Goal: Browse casually: Explore the website without a specific task or goal

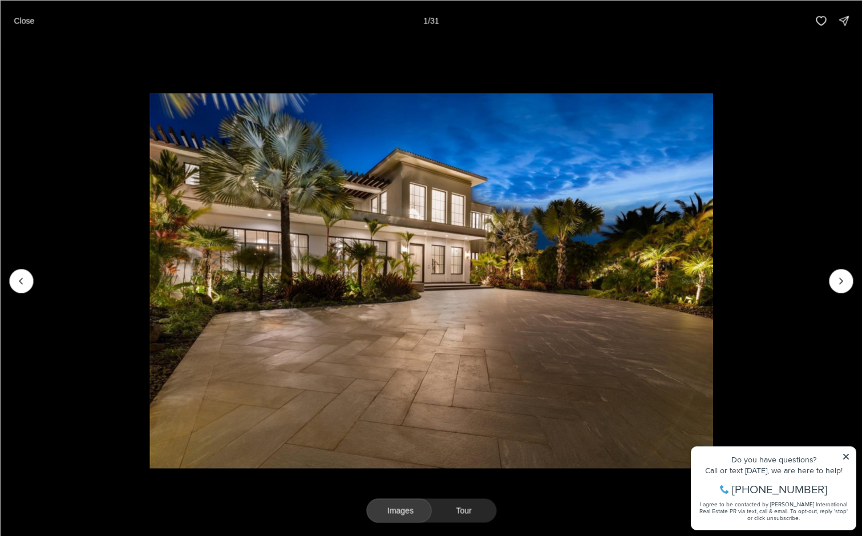
click at [713, 454] on img "1 of 31" at bounding box center [431, 280] width 563 height 375
click at [843, 281] on icon "Next slide" at bounding box center [840, 280] width 11 height 11
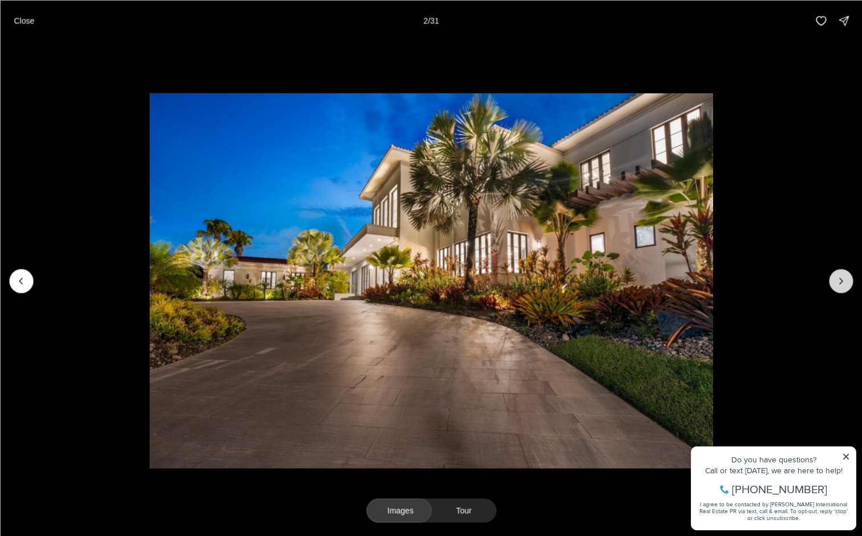
click at [843, 281] on icon "Next slide" at bounding box center [840, 280] width 11 height 11
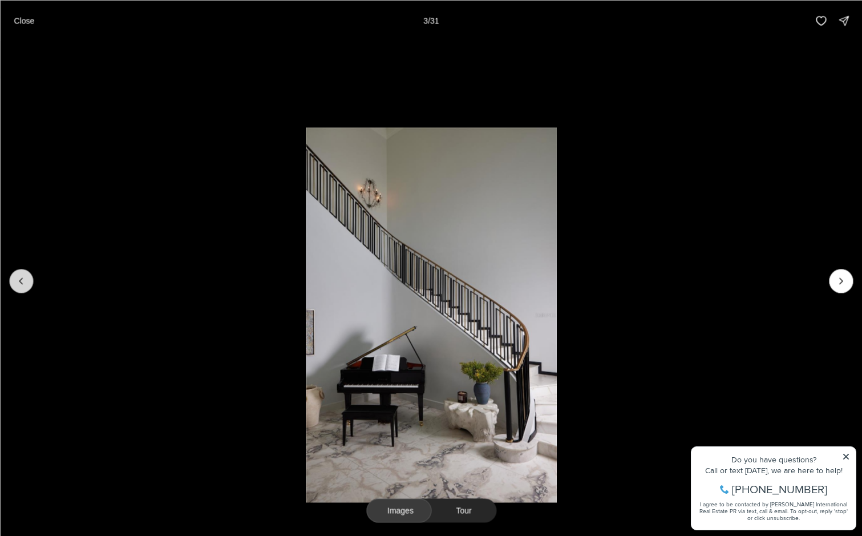
click at [25, 285] on icon "Previous slide" at bounding box center [20, 280] width 11 height 11
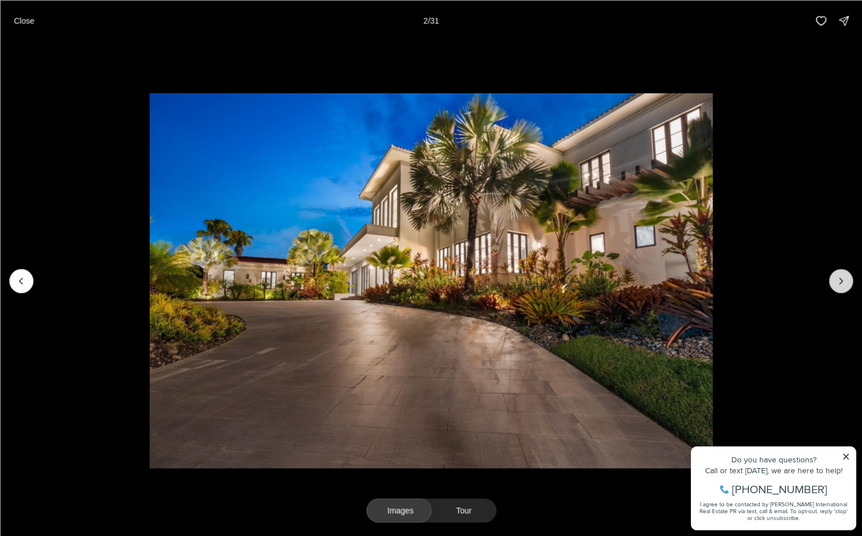
click at [843, 280] on icon "Next slide" at bounding box center [840, 280] width 11 height 11
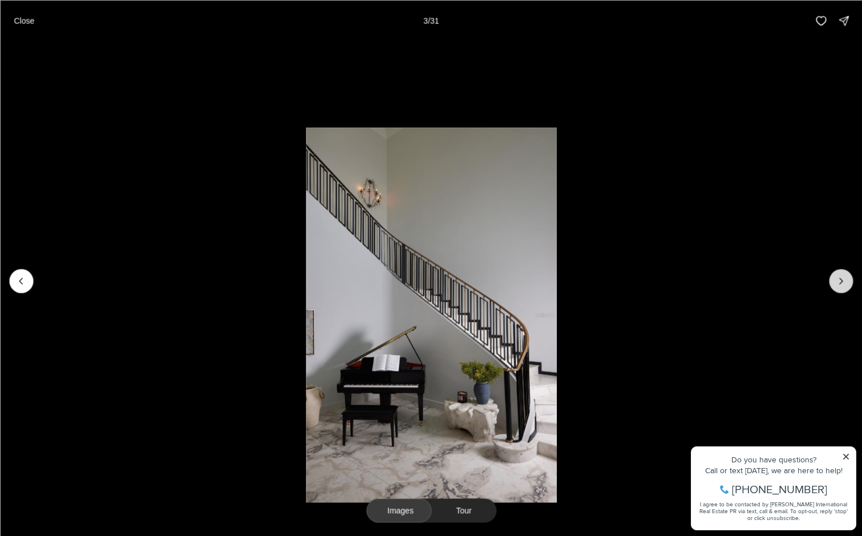
click at [843, 280] on icon "Next slide" at bounding box center [840, 280] width 11 height 11
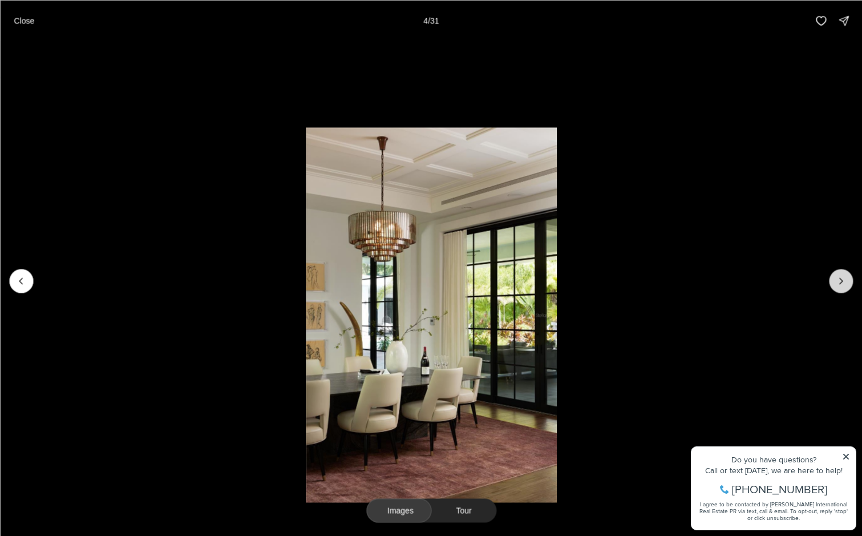
click at [843, 280] on icon "Next slide" at bounding box center [840, 280] width 11 height 11
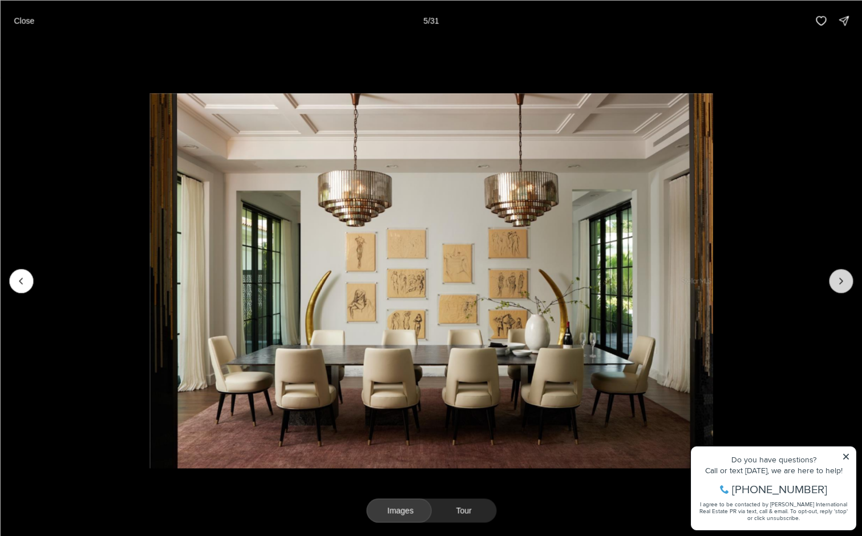
click at [843, 280] on icon "Next slide" at bounding box center [840, 280] width 11 height 11
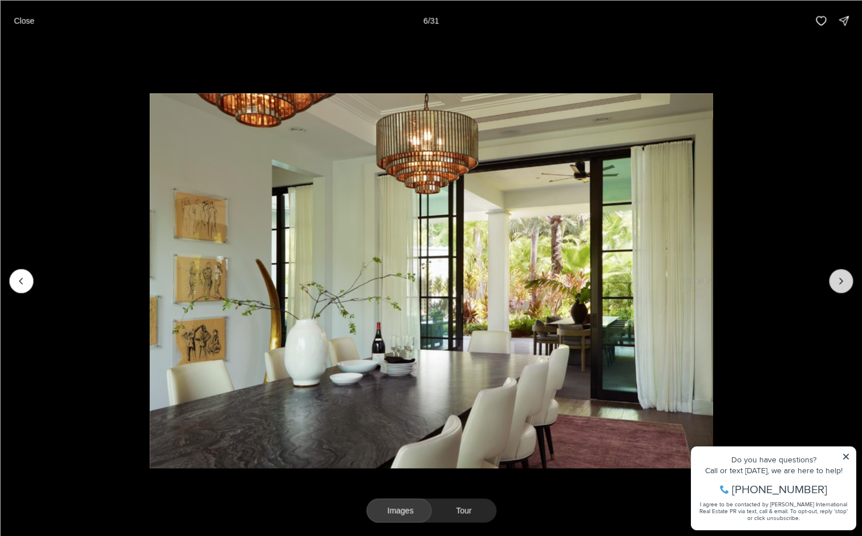
click at [843, 280] on icon "Next slide" at bounding box center [840, 280] width 11 height 11
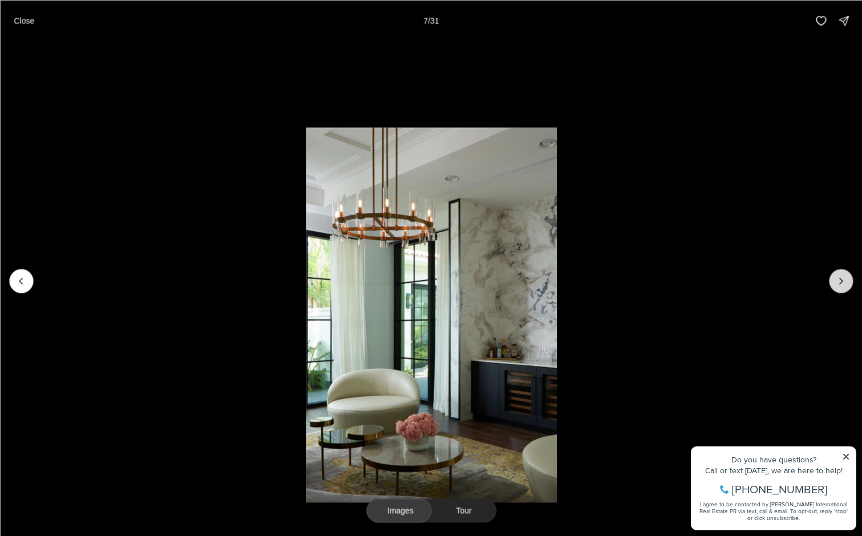
click at [843, 280] on icon "Next slide" at bounding box center [840, 280] width 11 height 11
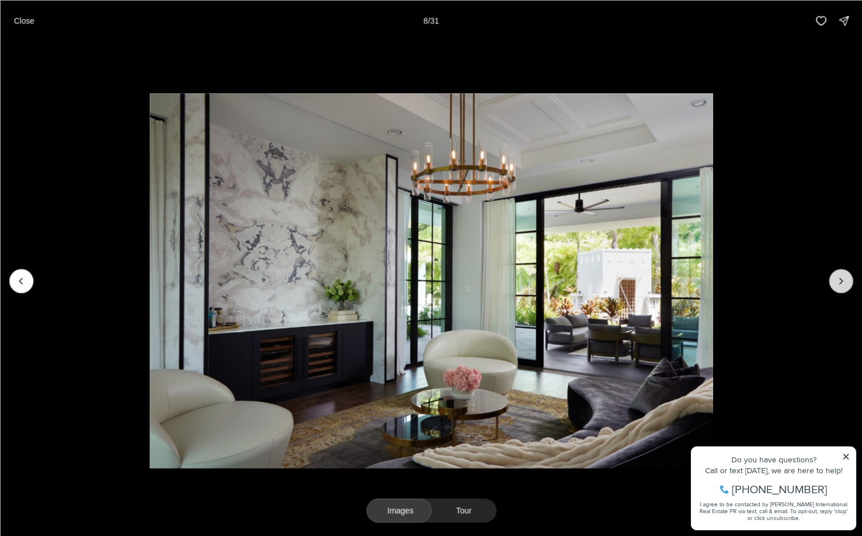
click at [843, 280] on icon "Next slide" at bounding box center [840, 280] width 11 height 11
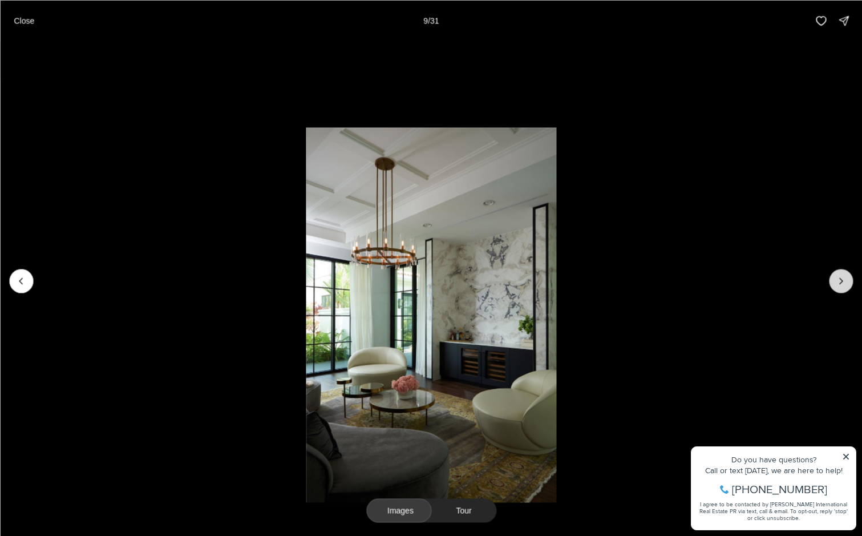
click at [843, 280] on icon "Next slide" at bounding box center [840, 280] width 11 height 11
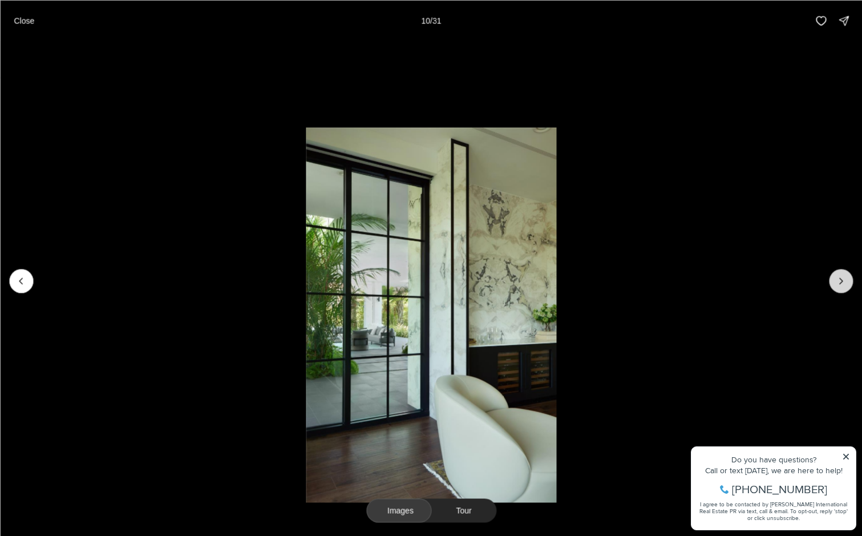
click at [843, 280] on icon "Next slide" at bounding box center [840, 280] width 11 height 11
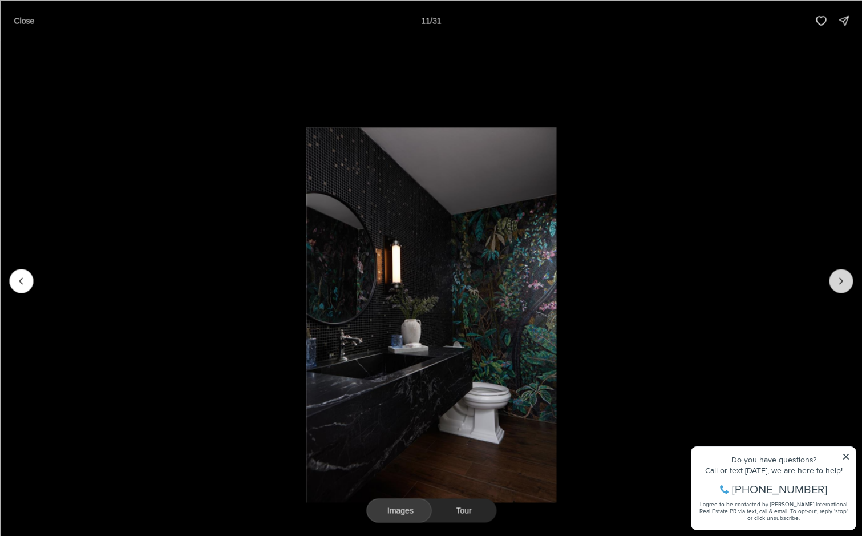
click at [843, 280] on icon "Next slide" at bounding box center [840, 280] width 11 height 11
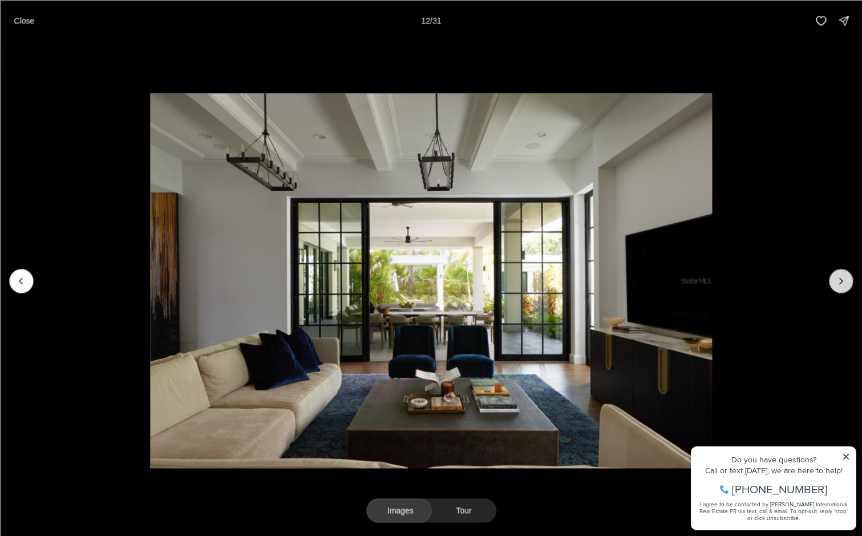
click at [843, 280] on icon "Next slide" at bounding box center [840, 280] width 11 height 11
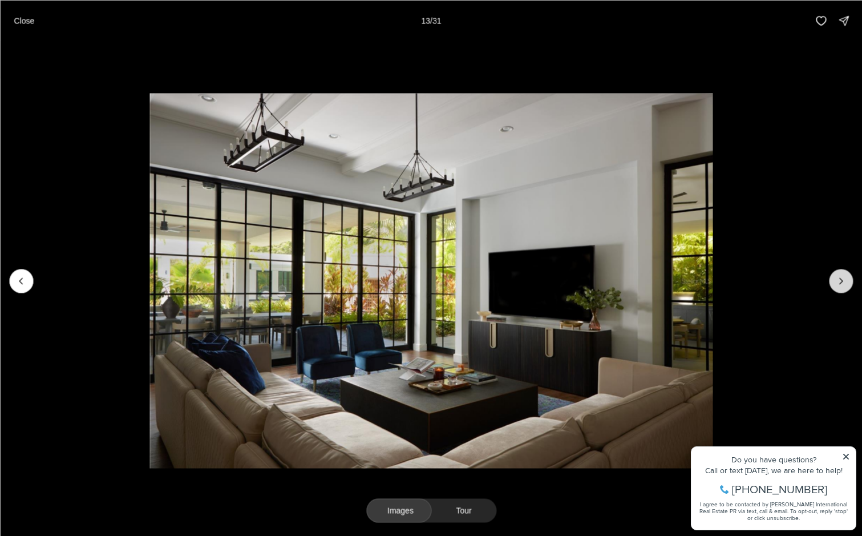
click at [843, 280] on icon "Next slide" at bounding box center [840, 280] width 11 height 11
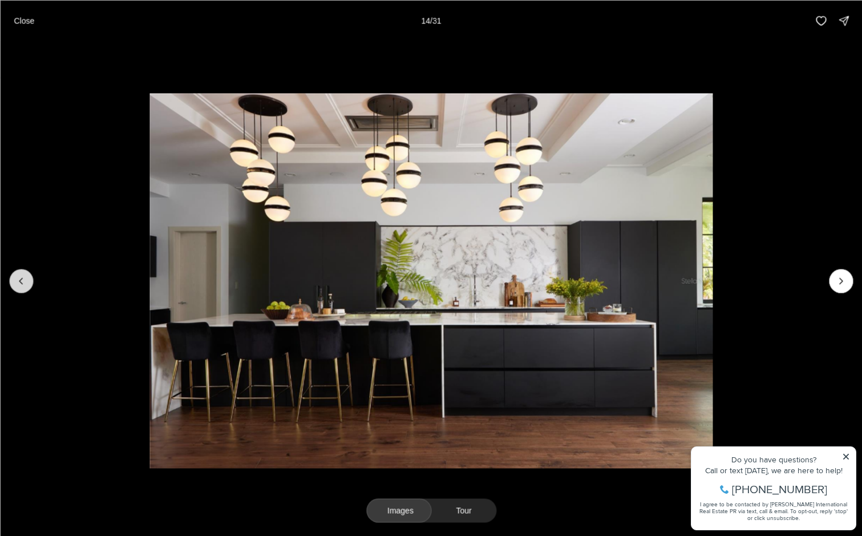
click at [24, 284] on icon "Previous slide" at bounding box center [20, 280] width 11 height 11
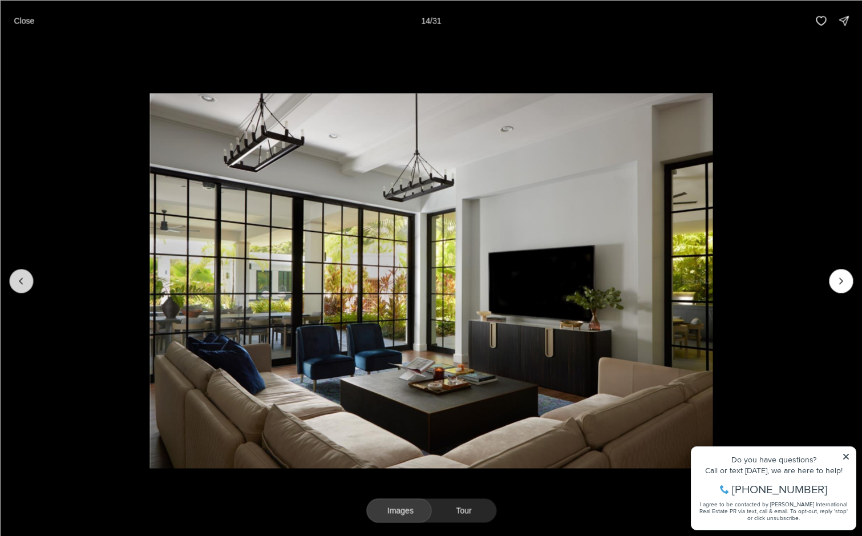
click at [24, 284] on icon "Previous slide" at bounding box center [20, 280] width 11 height 11
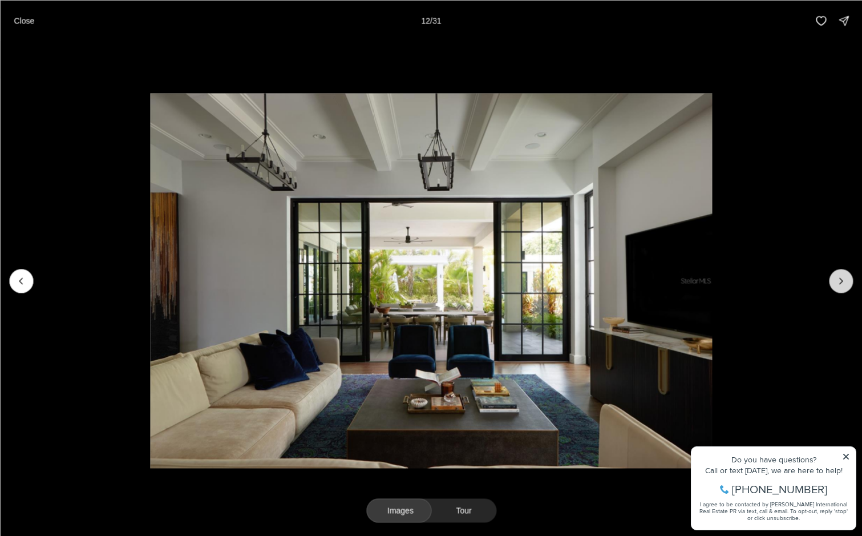
click at [837, 280] on icon "Next slide" at bounding box center [840, 280] width 11 height 11
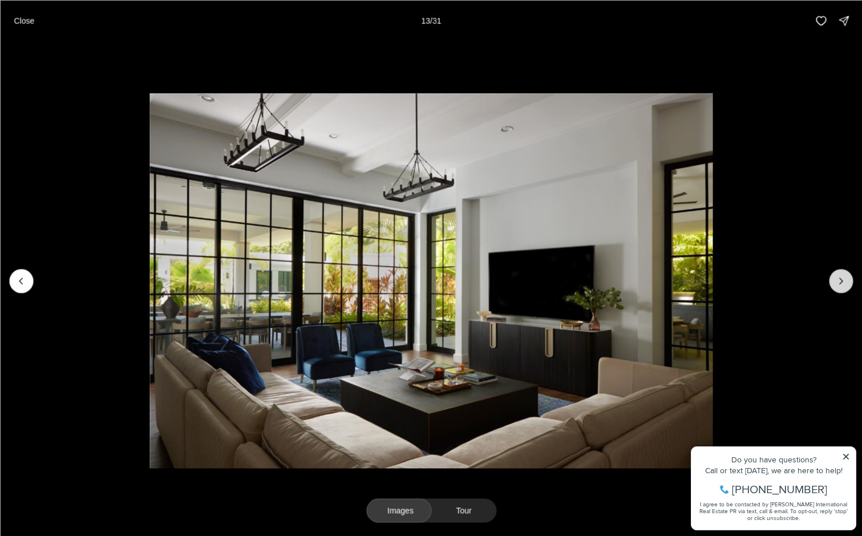
click at [837, 280] on icon "Next slide" at bounding box center [840, 280] width 11 height 11
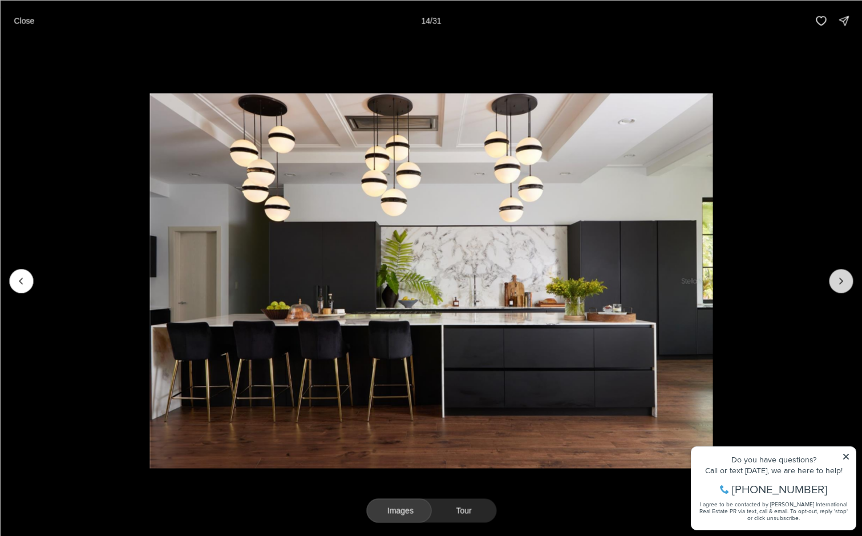
click at [837, 280] on icon "Next slide" at bounding box center [840, 280] width 11 height 11
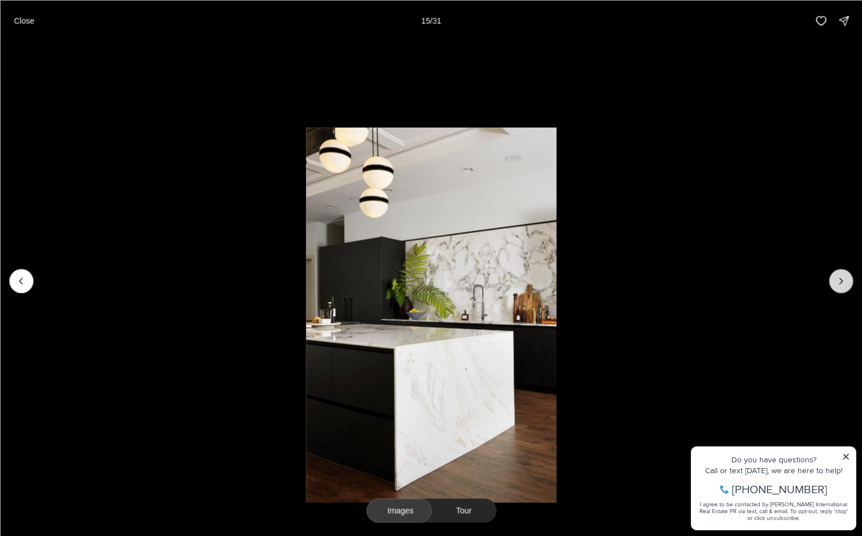
click at [837, 280] on icon "Next slide" at bounding box center [840, 280] width 11 height 11
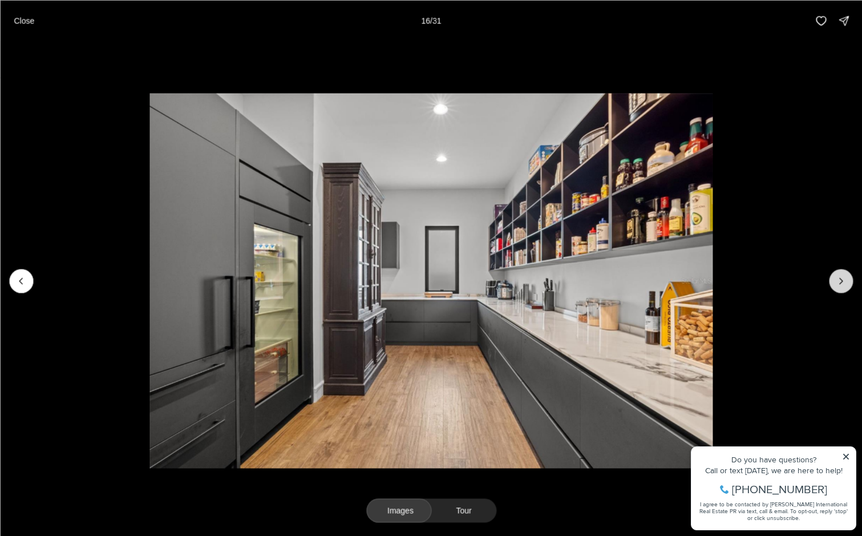
click at [837, 280] on icon "Next slide" at bounding box center [840, 280] width 11 height 11
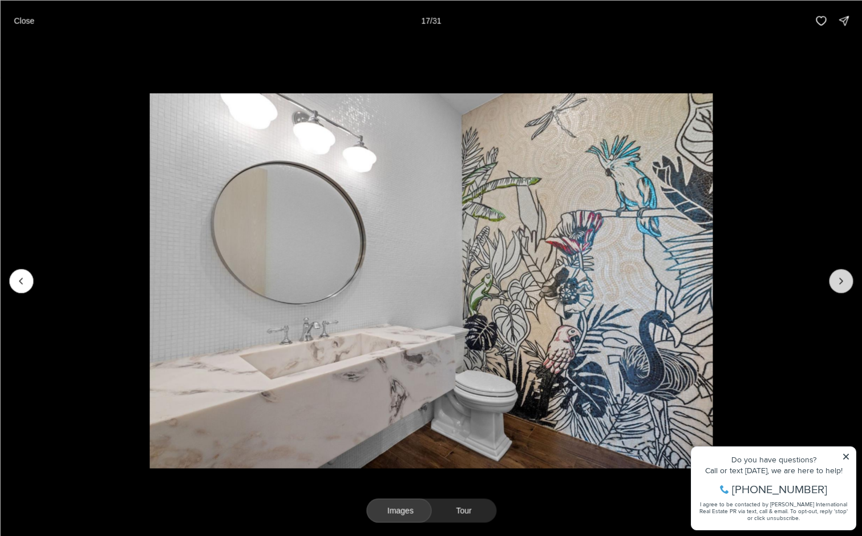
click at [837, 280] on icon "Next slide" at bounding box center [840, 280] width 11 height 11
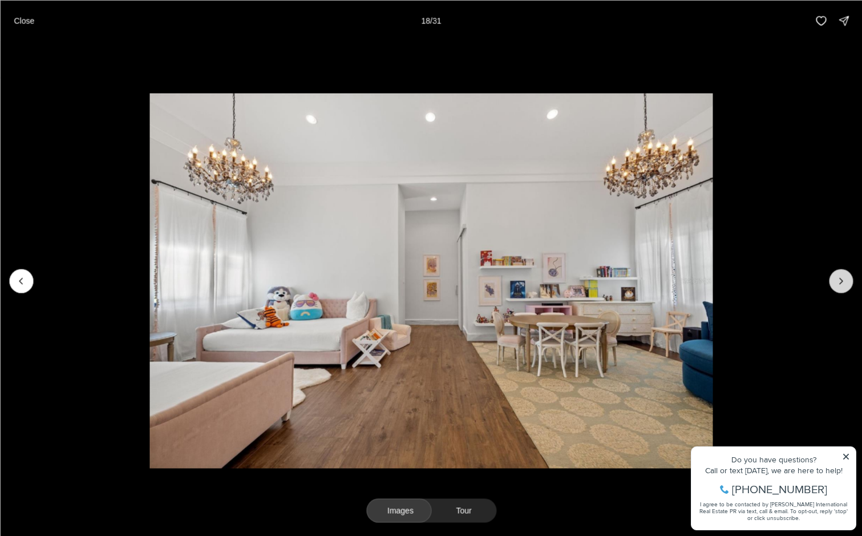
click at [837, 280] on icon "Next slide" at bounding box center [840, 280] width 11 height 11
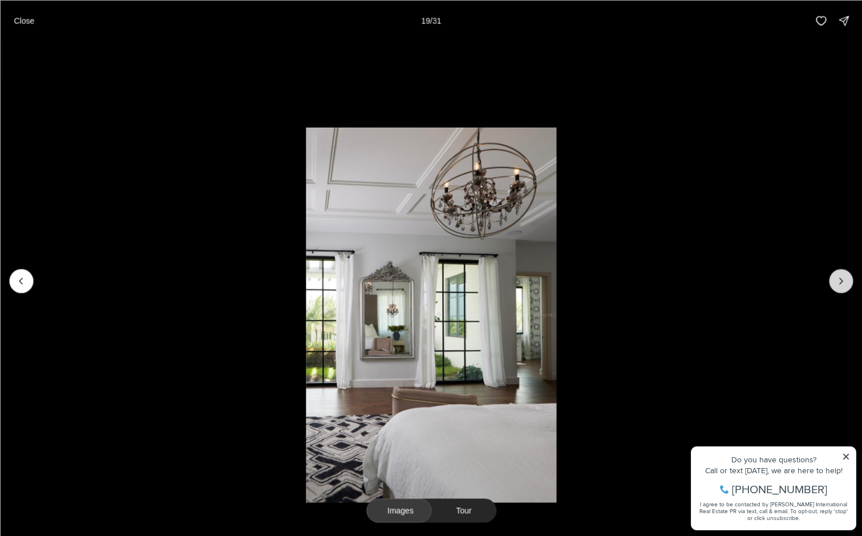
click at [837, 280] on icon "Next slide" at bounding box center [840, 280] width 11 height 11
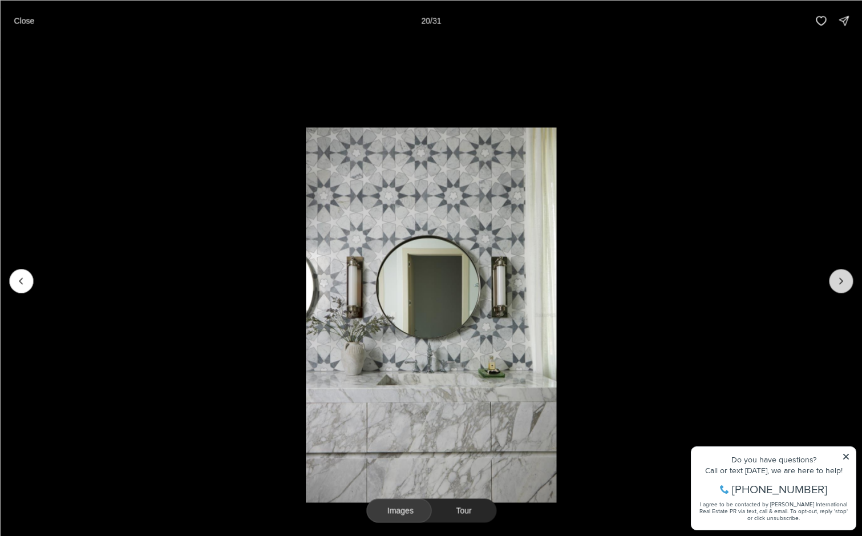
click at [837, 280] on icon "Next slide" at bounding box center [840, 280] width 11 height 11
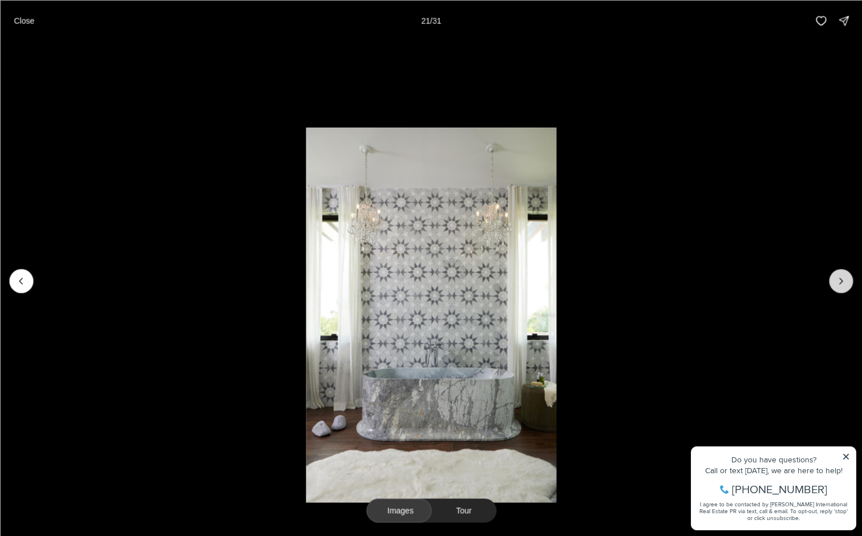
click at [837, 280] on icon "Next slide" at bounding box center [840, 280] width 11 height 11
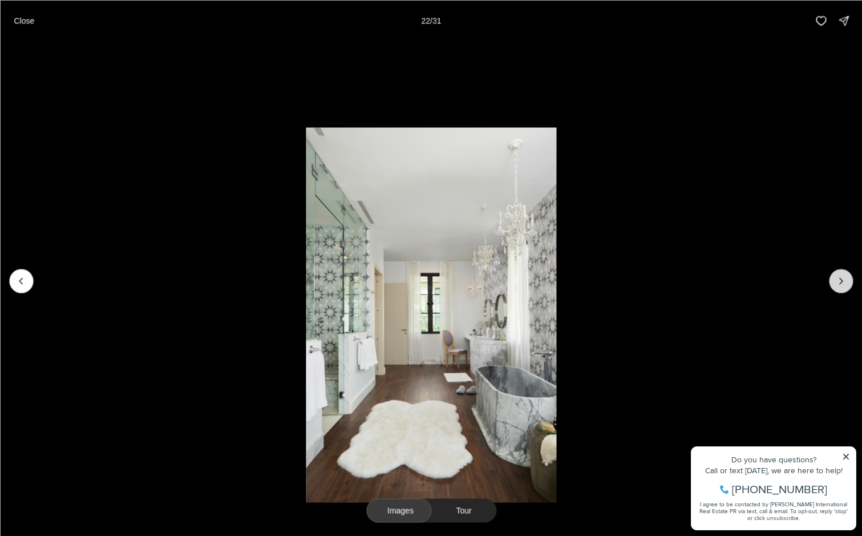
click at [837, 280] on icon "Next slide" at bounding box center [840, 280] width 11 height 11
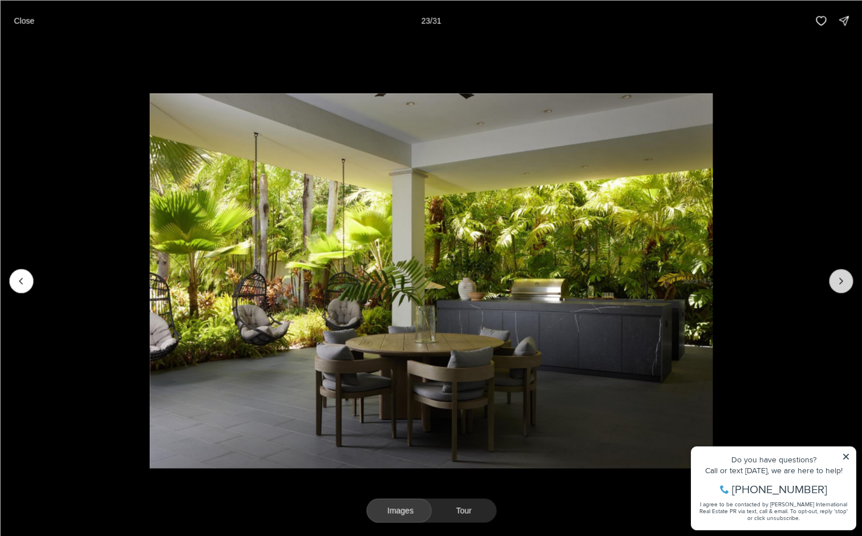
click at [837, 280] on icon "Next slide" at bounding box center [840, 280] width 11 height 11
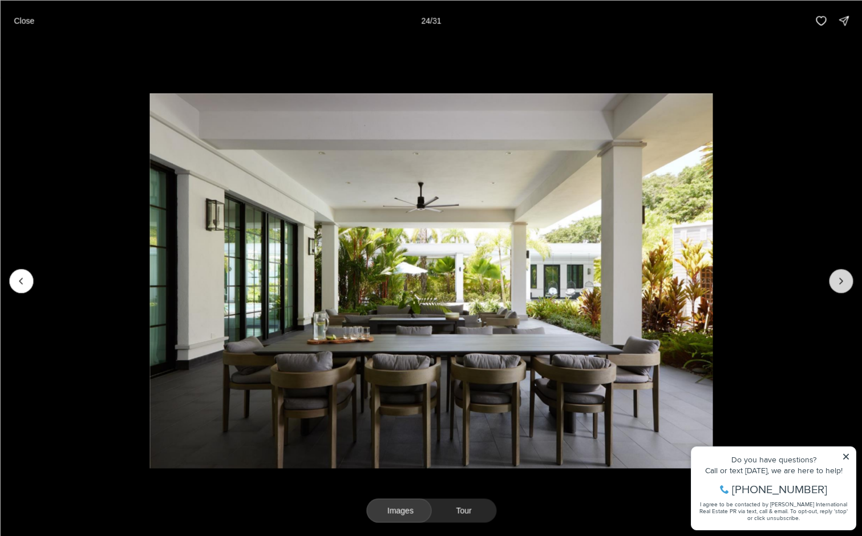
click at [837, 280] on icon "Next slide" at bounding box center [840, 280] width 11 height 11
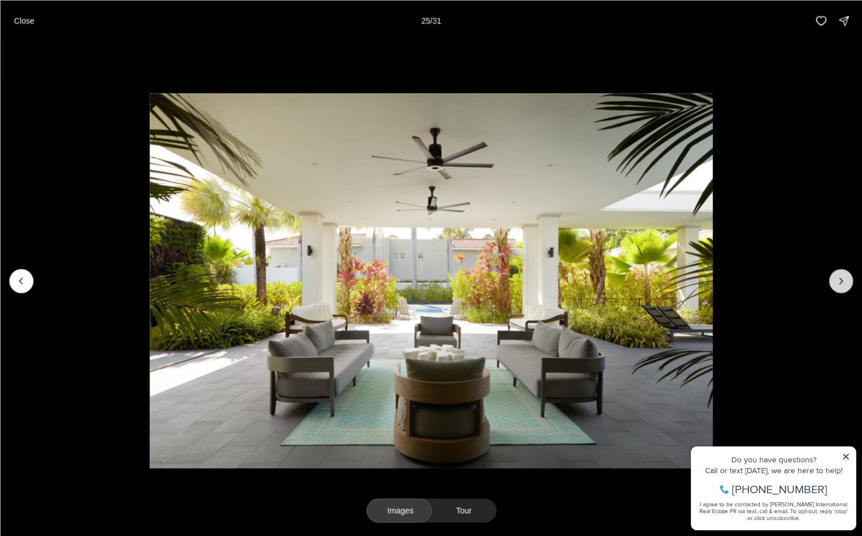
click at [837, 280] on icon "Next slide" at bounding box center [840, 280] width 11 height 11
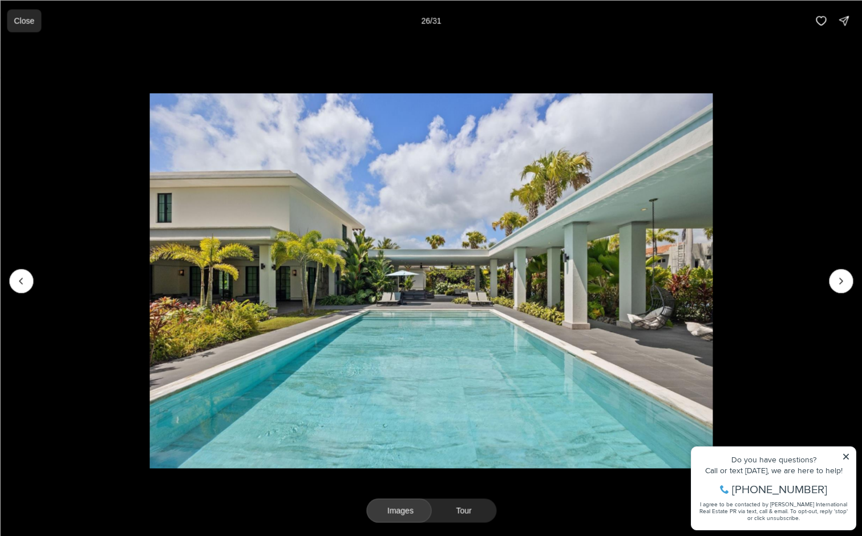
click at [19, 18] on p "Close" at bounding box center [24, 20] width 21 height 9
